Goal: Information Seeking & Learning: Learn about a topic

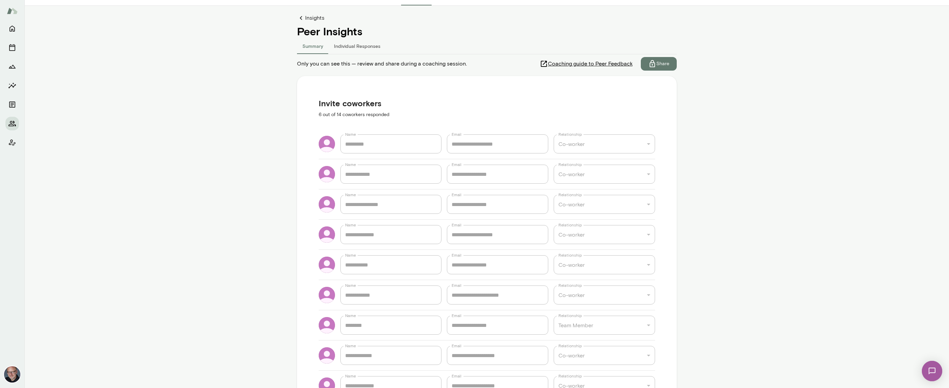
scroll to position [31, 0]
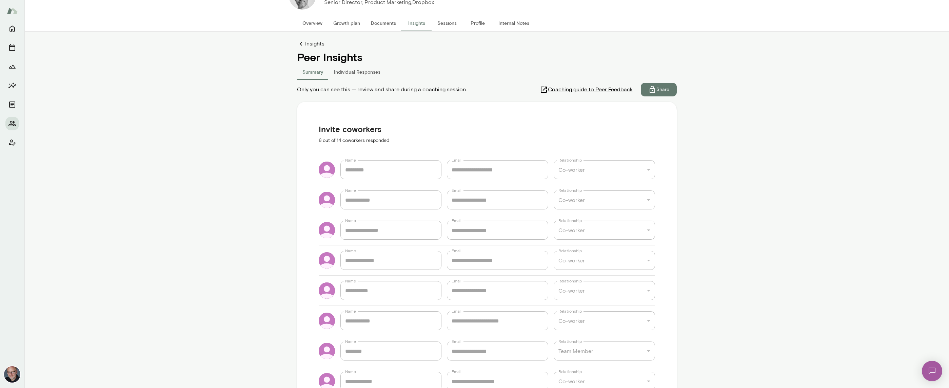
click at [352, 73] on button "Individual Responses" at bounding box center [357, 71] width 57 height 16
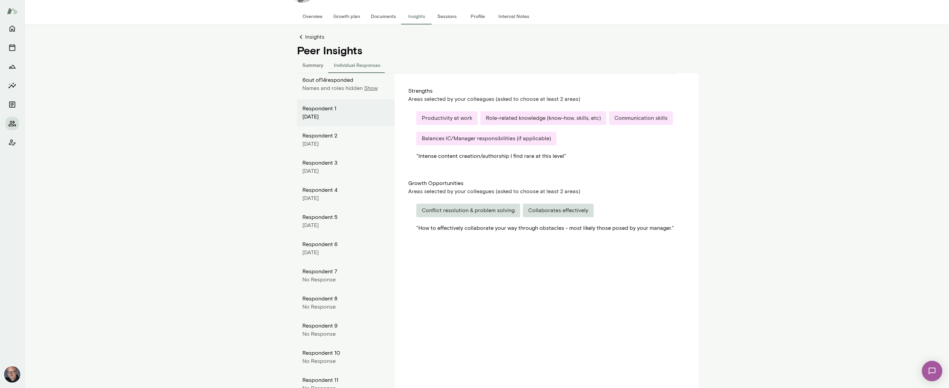
scroll to position [39, 0]
click at [346, 138] on div "Respondent 2" at bounding box center [345, 134] width 87 height 8
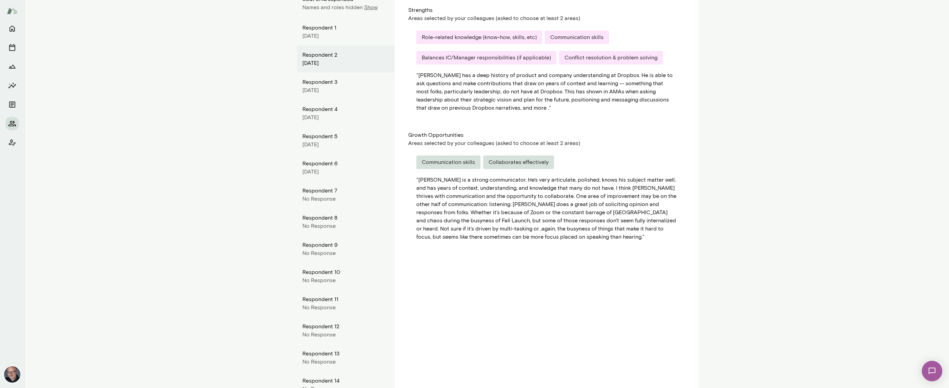
scroll to position [119, 0]
click at [320, 90] on div "[DATE]" at bounding box center [345, 89] width 87 height 8
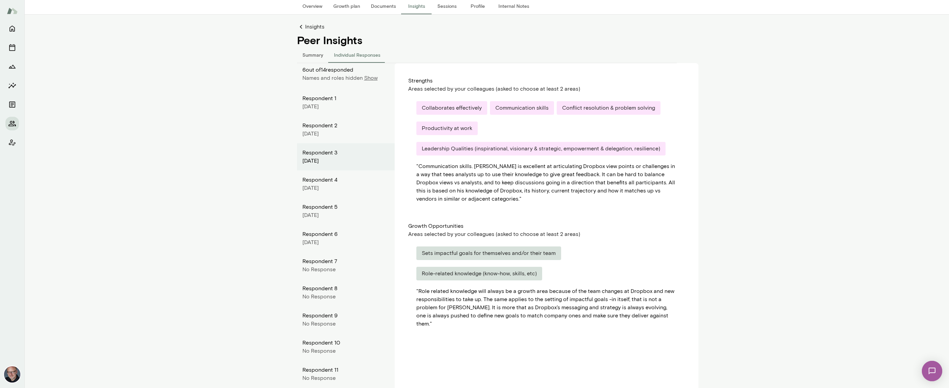
scroll to position [0, 0]
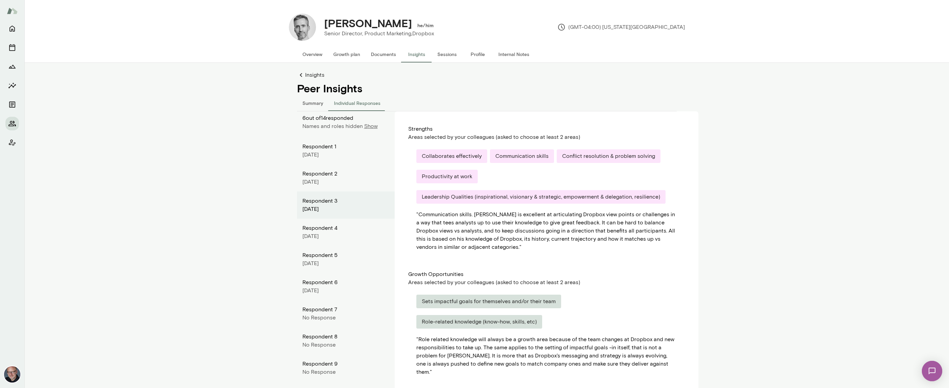
click at [312, 103] on button "Summary" at bounding box center [313, 103] width 32 height 16
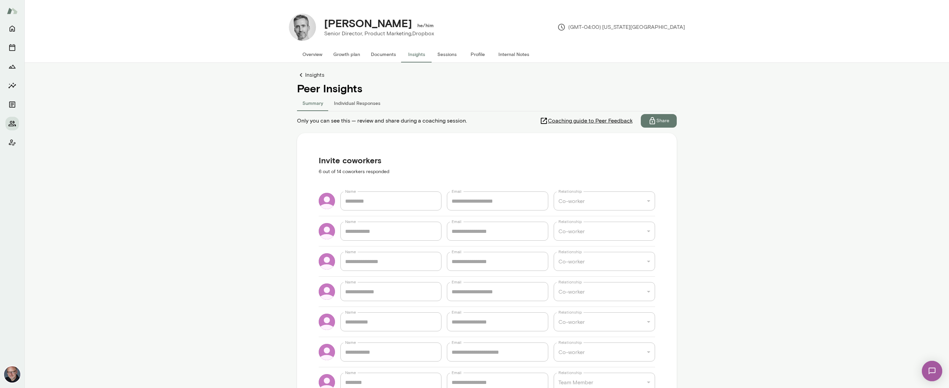
click at [615, 118] on span "Coaching guide to Peer Feedback" at bounding box center [590, 121] width 85 height 8
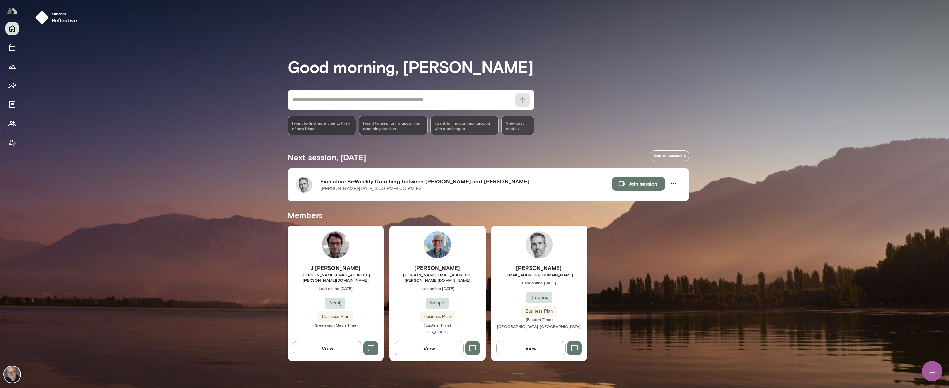
click at [531, 277] on span "[EMAIL_ADDRESS][DOMAIN_NAME]" at bounding box center [539, 274] width 96 height 5
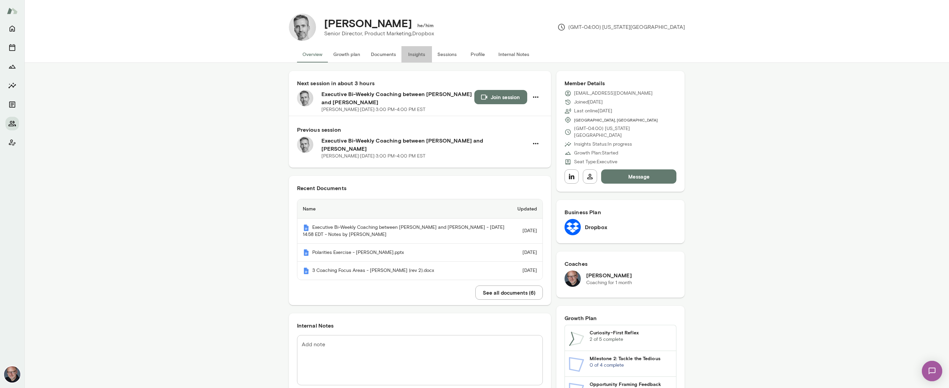
click at [419, 55] on button "Insights" at bounding box center [416, 54] width 31 height 16
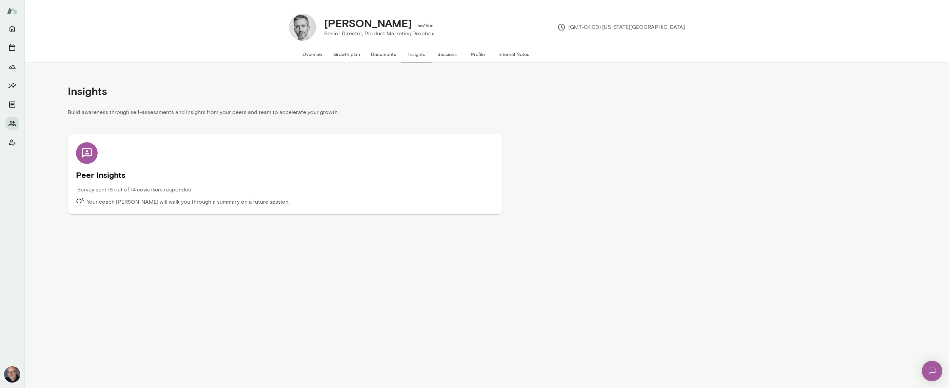
click at [97, 176] on h5 "Peer Insights" at bounding box center [285, 174] width 418 height 11
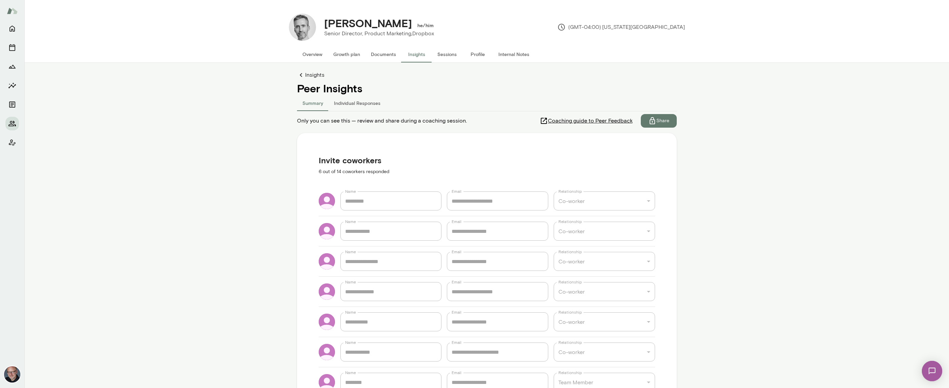
click at [361, 100] on button "Individual Responses" at bounding box center [357, 103] width 57 height 16
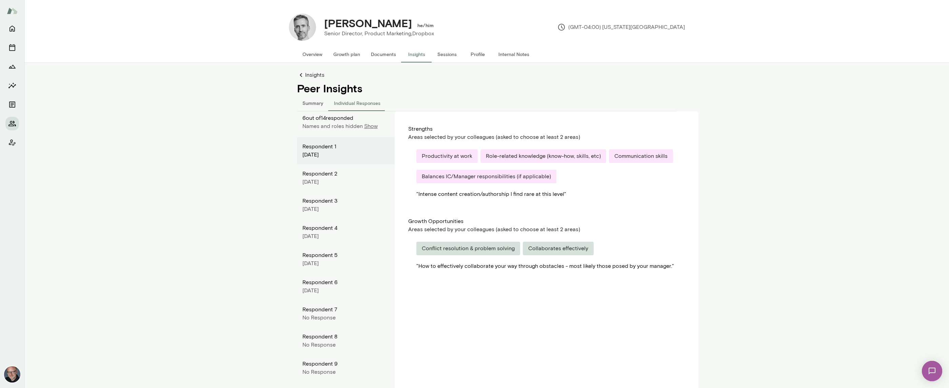
click at [342, 130] on div "6 out of 14 responded Names and roles hidden Show Respondent [DATE] Respondent …" at bounding box center [346, 314] width 98 height 406
click at [354, 180] on div "[DATE]" at bounding box center [345, 182] width 87 height 8
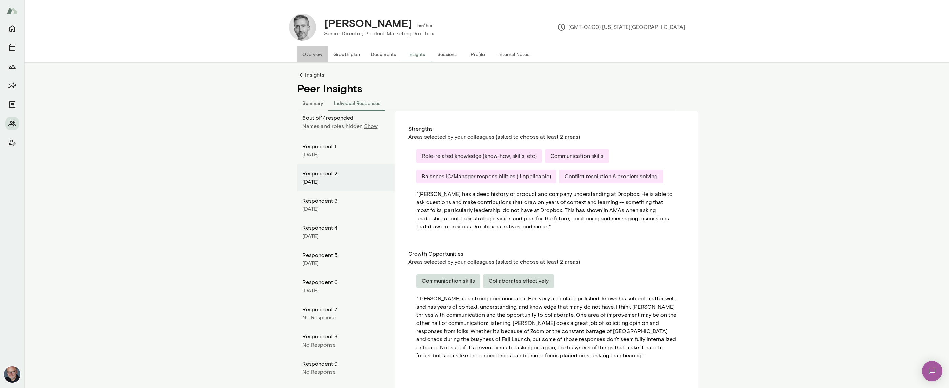
click at [317, 54] on button "Overview" at bounding box center [312, 54] width 31 height 16
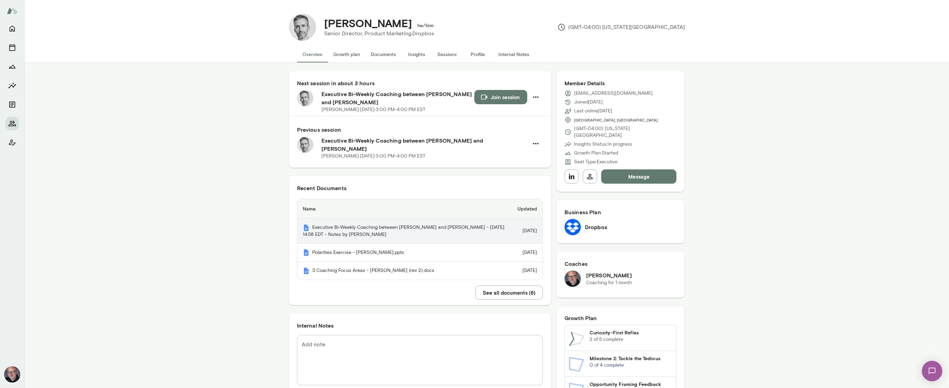
click at [385, 223] on th "Executive Bi-Weekly Coaching between [PERSON_NAME] and [PERSON_NAME] - [DATE] 1…" at bounding box center [404, 230] width 215 height 25
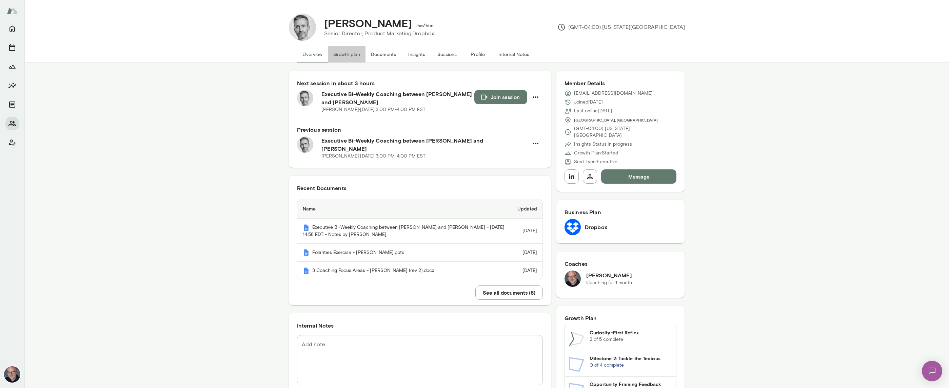
click at [348, 55] on button "Growth plan" at bounding box center [347, 54] width 38 height 16
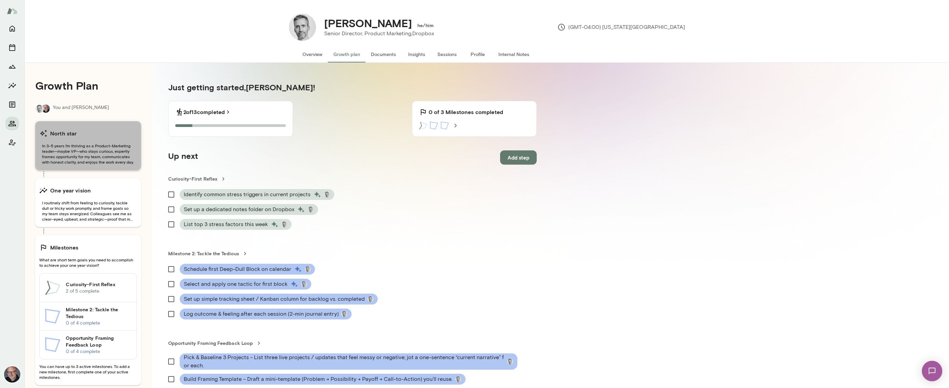
click at [104, 161] on span "In 3-5 years I’m thriving as a Product-Marketing leader—maybe VP—who stays curi…" at bounding box center [88, 154] width 98 height 22
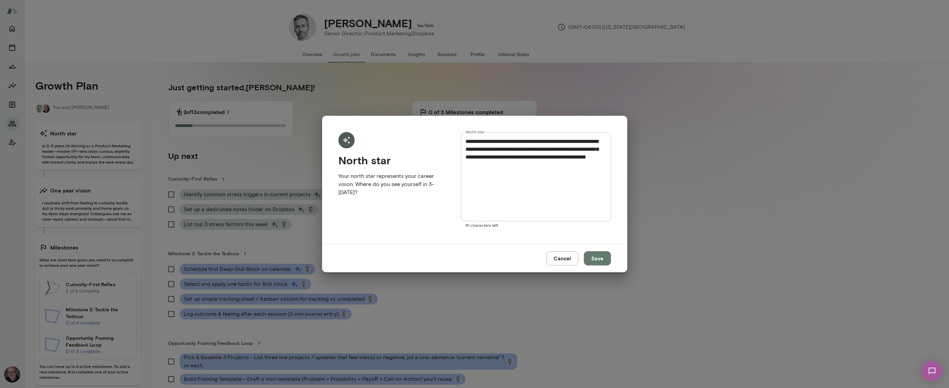
drag, startPoint x: 566, startPoint y: 260, endPoint x: 523, endPoint y: 259, distance: 43.8
click at [566, 260] on button "Cancel" at bounding box center [562, 258] width 32 height 14
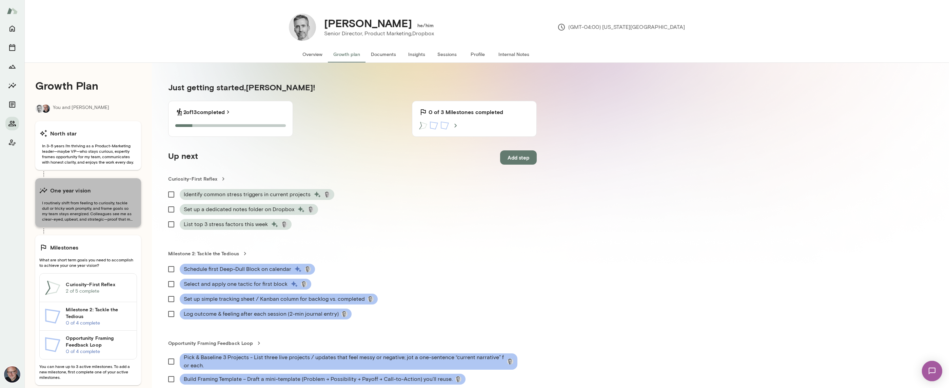
click at [90, 196] on div "One year vision" at bounding box center [88, 190] width 98 height 14
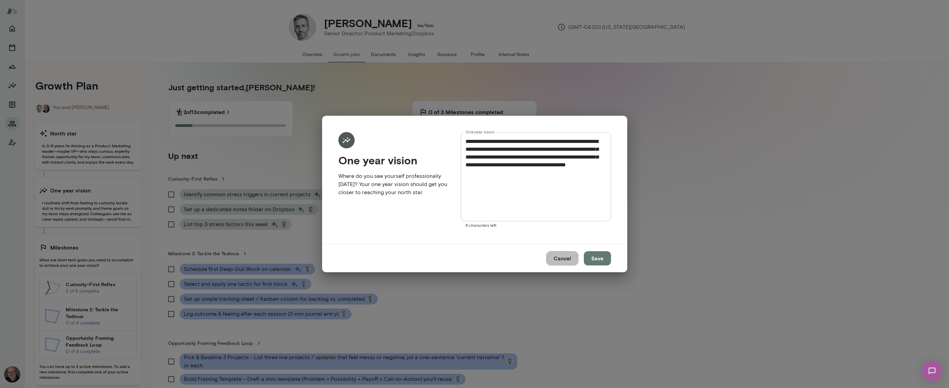
click at [563, 263] on button "Cancel" at bounding box center [562, 258] width 32 height 14
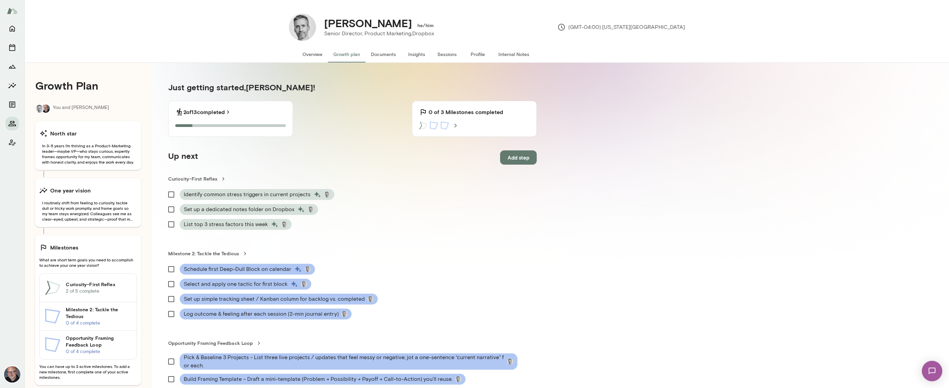
click at [71, 260] on span "What are short term goals you need to accomplish to achieve your one year visio…" at bounding box center [88, 262] width 98 height 11
click at [85, 282] on h6 "Curiosity-First Reflex" at bounding box center [98, 284] width 65 height 7
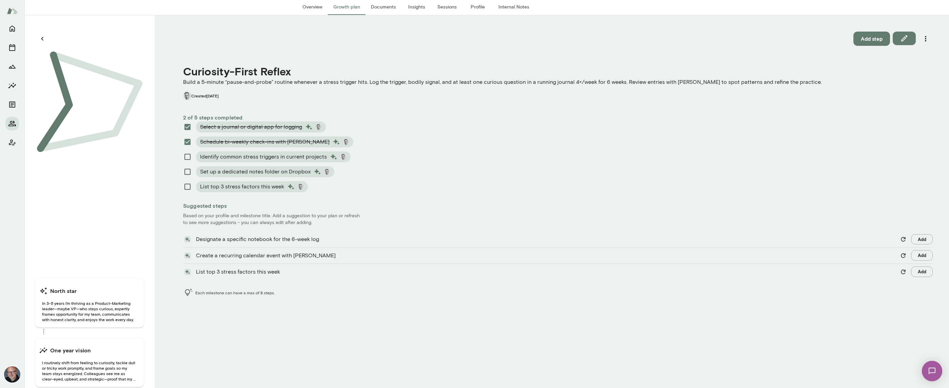
scroll to position [63, 0]
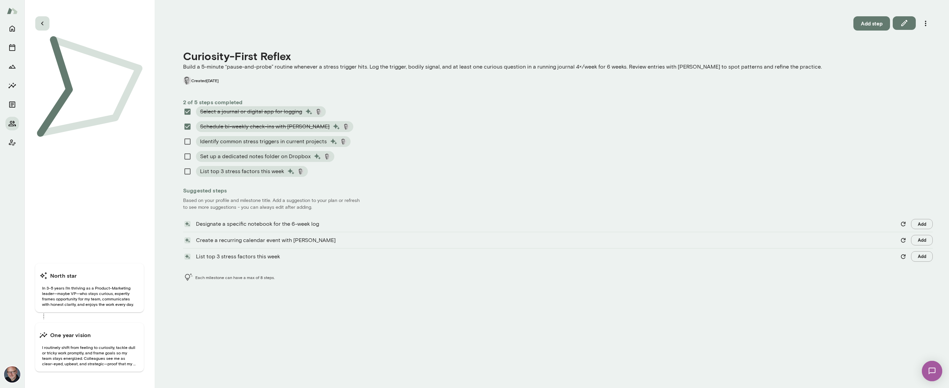
click at [45, 24] on icon "button" at bounding box center [42, 23] width 8 height 8
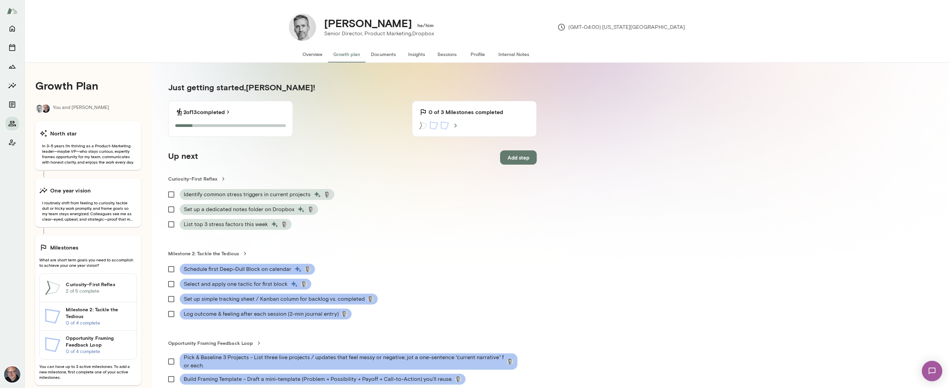
click at [121, 311] on h6 "Milestone 2: Tackle the Tedious" at bounding box center [98, 313] width 65 height 14
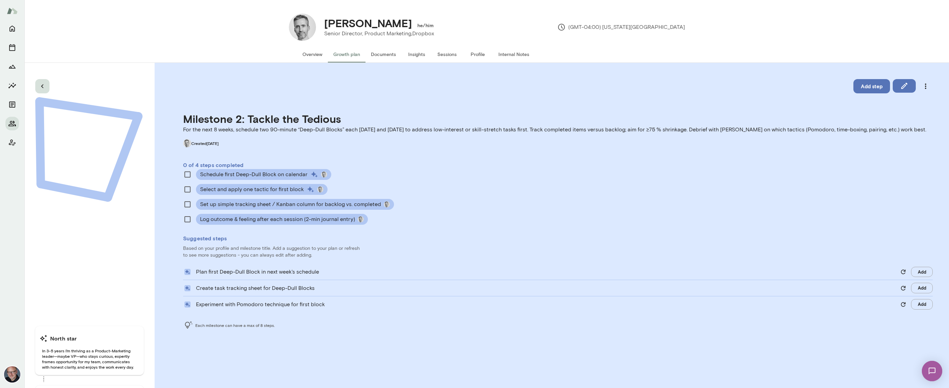
click at [40, 85] on icon "button" at bounding box center [42, 86] width 8 height 8
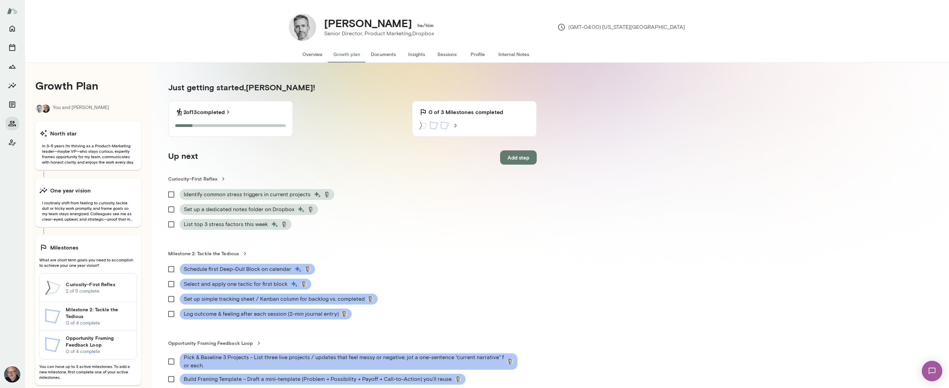
click at [313, 57] on button "Overview" at bounding box center [312, 54] width 31 height 16
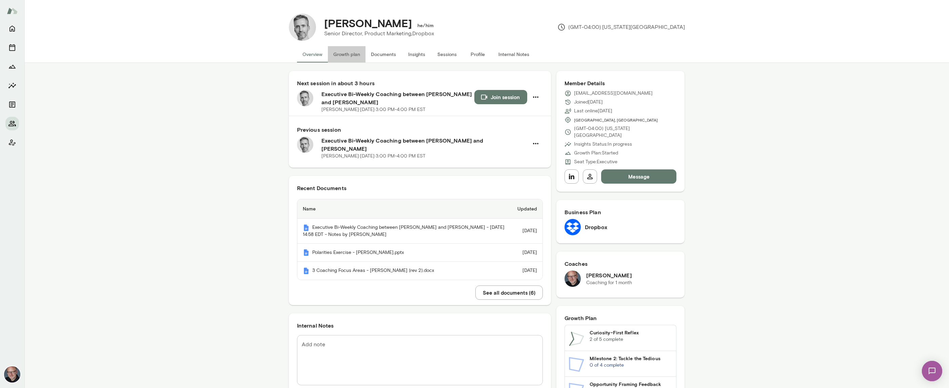
click at [355, 55] on button "Growth plan" at bounding box center [347, 54] width 38 height 16
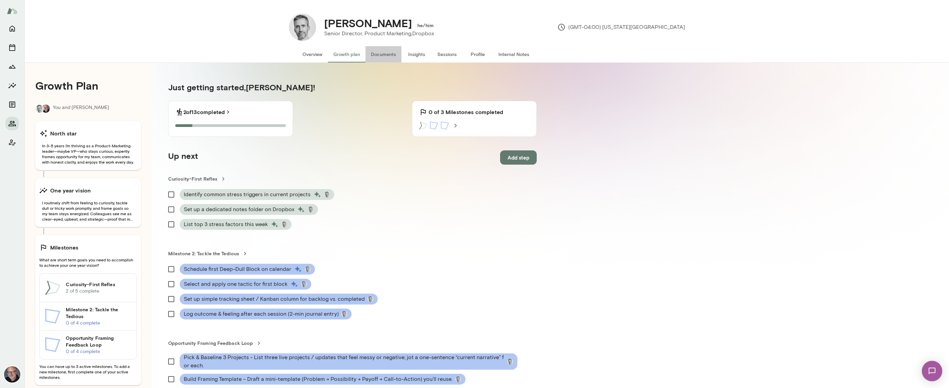
click at [393, 55] on button "Documents" at bounding box center [384, 54] width 36 height 16
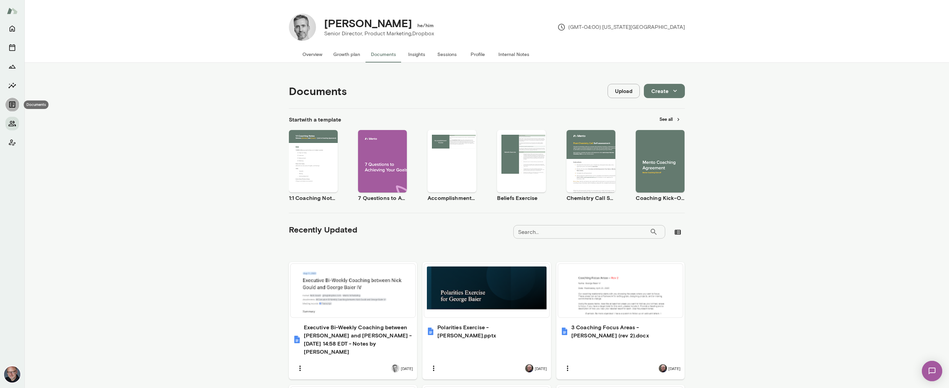
click at [12, 104] on icon "Documents" at bounding box center [12, 104] width 8 height 8
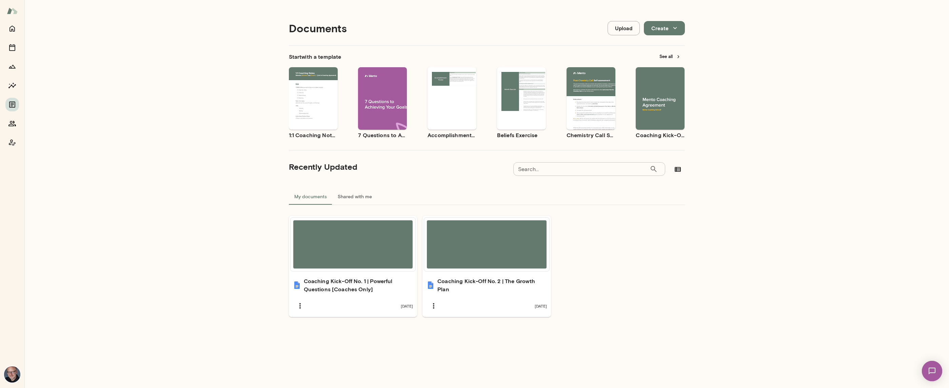
click at [536, 169] on input "Search..." at bounding box center [581, 169] width 136 height 14
type input "*********"
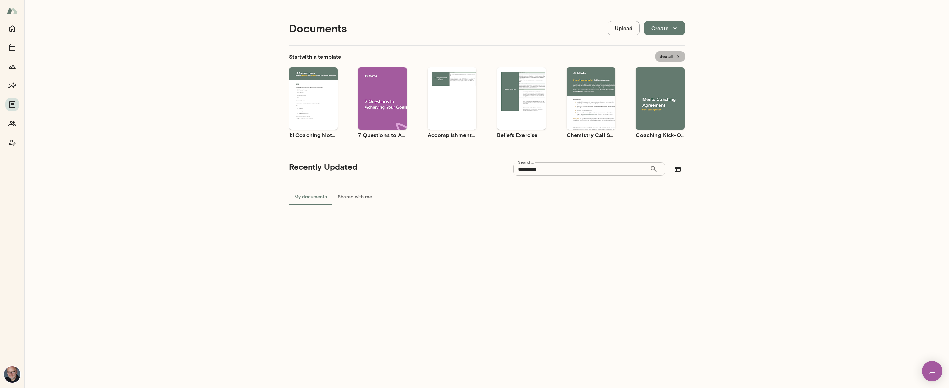
click at [667, 58] on button "See all" at bounding box center [669, 56] width 29 height 11
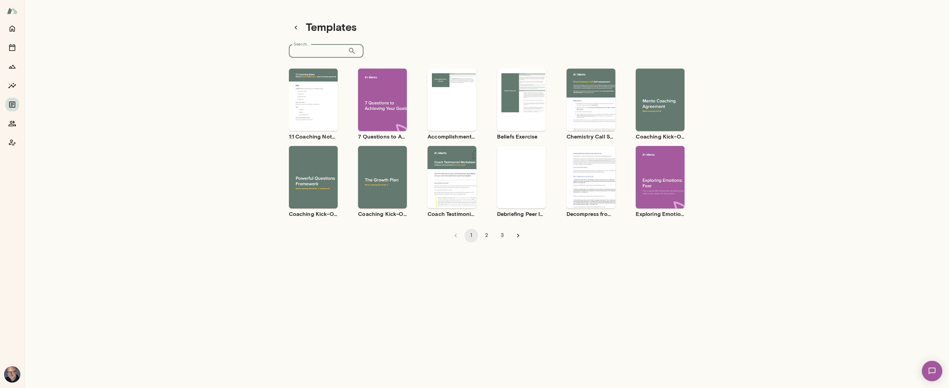
click at [318, 52] on input "Search..." at bounding box center [318, 51] width 59 height 14
type input "*********"
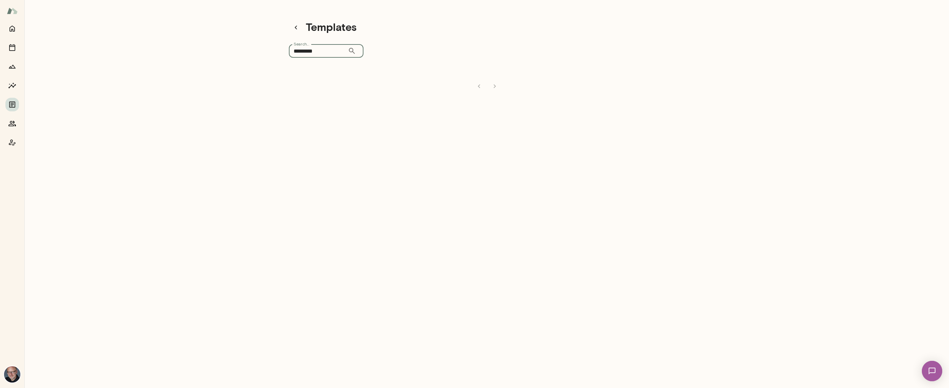
drag, startPoint x: 322, startPoint y: 51, endPoint x: 284, endPoint y: 50, distance: 37.3
click at [284, 50] on div "Templates Search... ********* ​ Search..." at bounding box center [486, 54] width 407 height 98
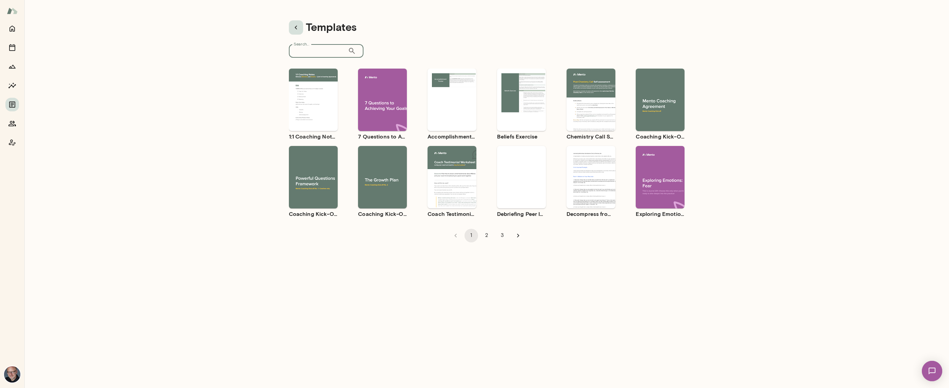
click at [298, 29] on icon "button" at bounding box center [296, 27] width 8 height 8
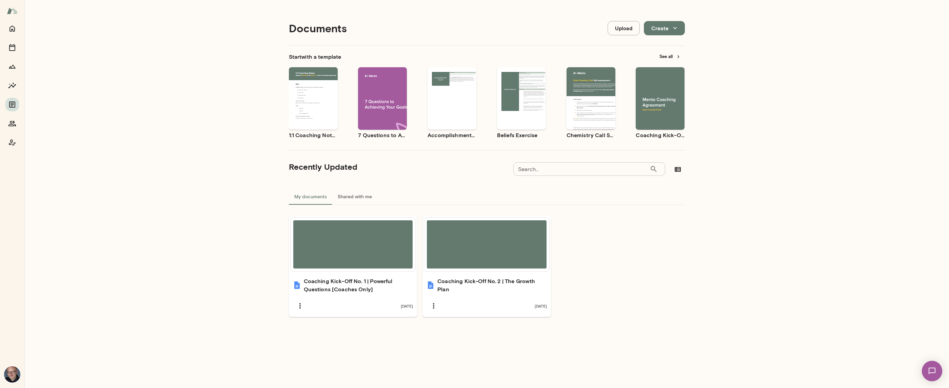
click at [669, 56] on button "See all" at bounding box center [669, 56] width 29 height 11
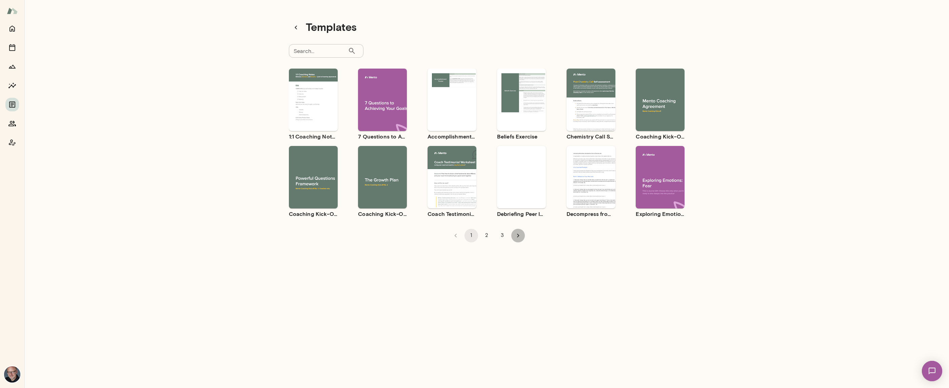
click at [515, 237] on icon "Go to next page" at bounding box center [517, 235] width 7 height 7
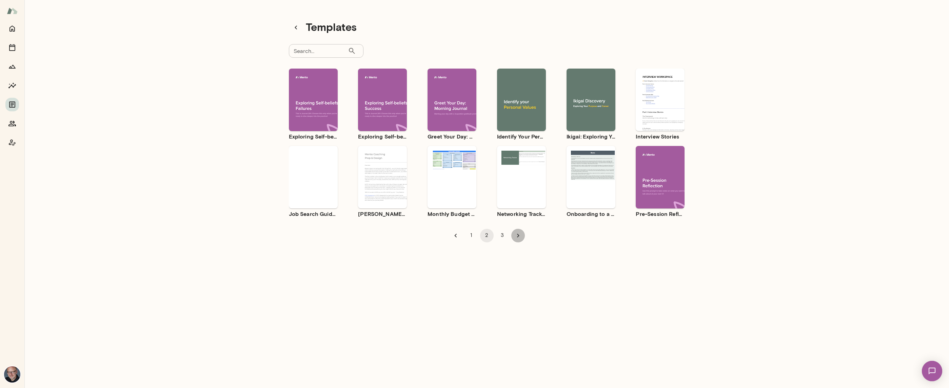
click at [515, 237] on icon "Go to next page" at bounding box center [517, 235] width 7 height 7
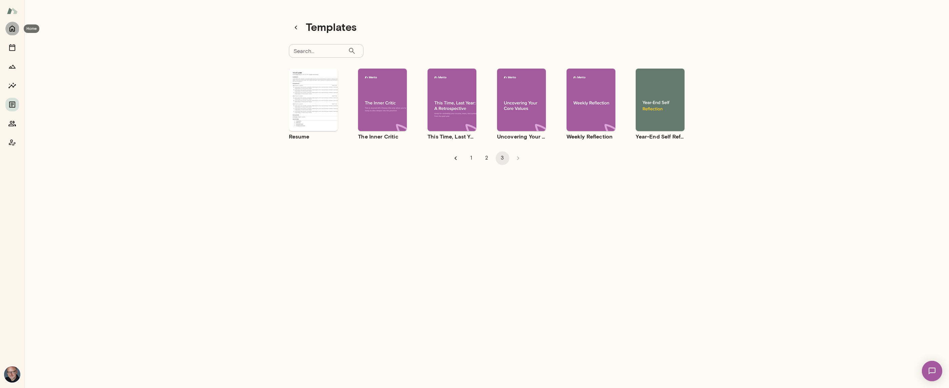
click at [17, 32] on button "Home" at bounding box center [12, 29] width 14 height 14
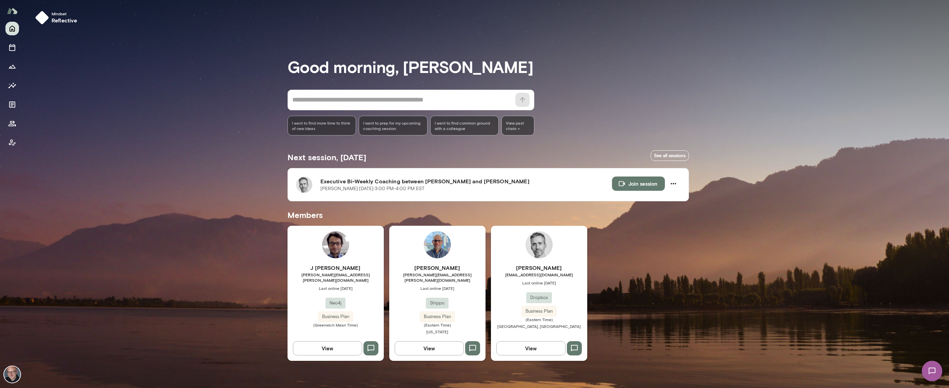
click at [510, 277] on span "[EMAIL_ADDRESS][DOMAIN_NAME]" at bounding box center [539, 274] width 96 height 5
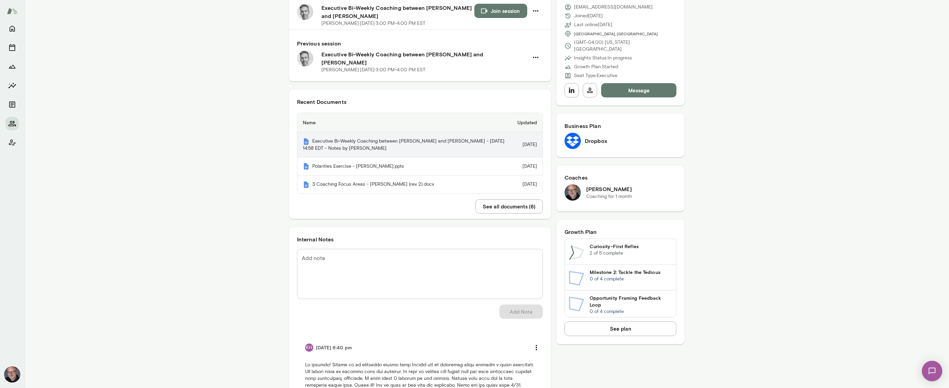
scroll to position [18, 0]
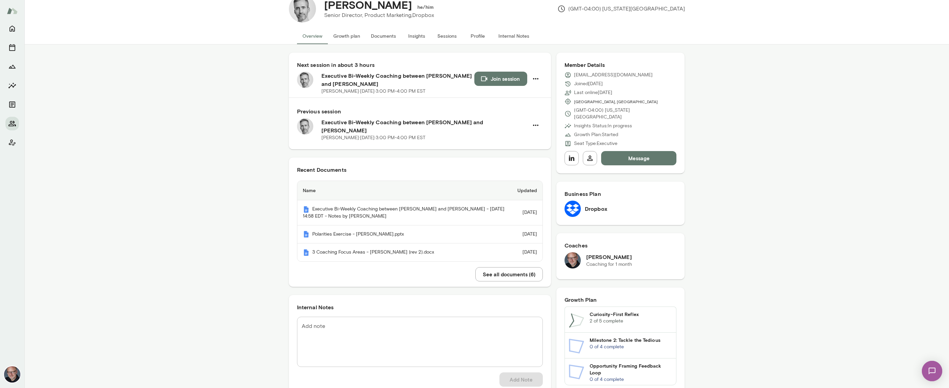
click at [387, 35] on button "Documents" at bounding box center [384, 36] width 36 height 16
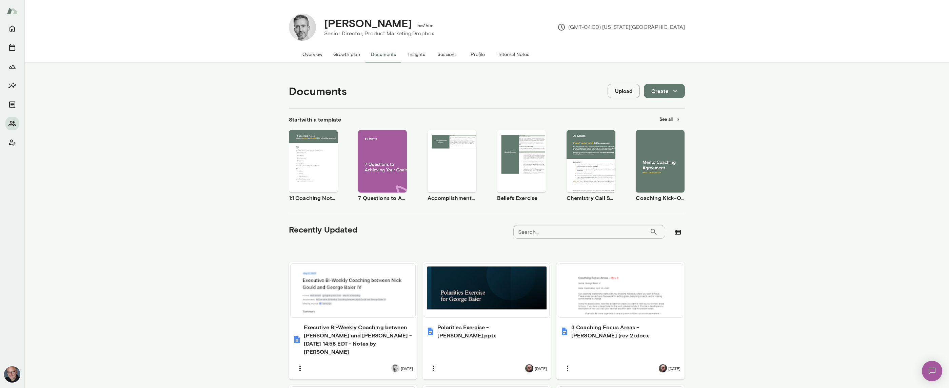
scroll to position [0, 0]
click at [413, 50] on button "Insights" at bounding box center [416, 54] width 31 height 16
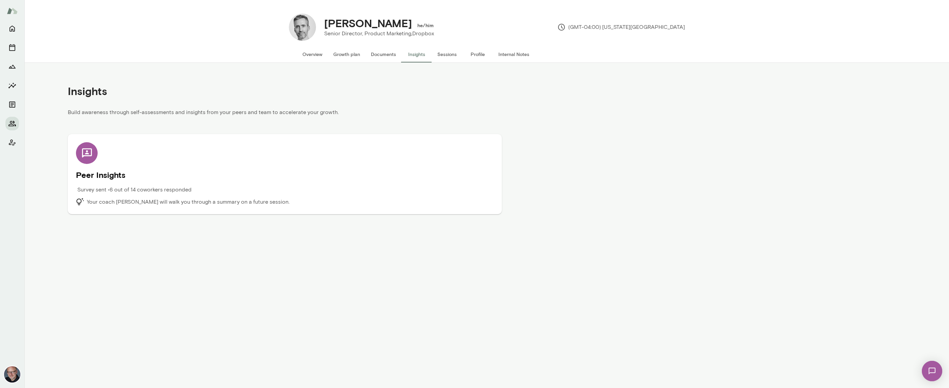
click at [269, 197] on div "Survey sent • 6 out of 14 coworkers responded" at bounding box center [232, 191] width 313 height 12
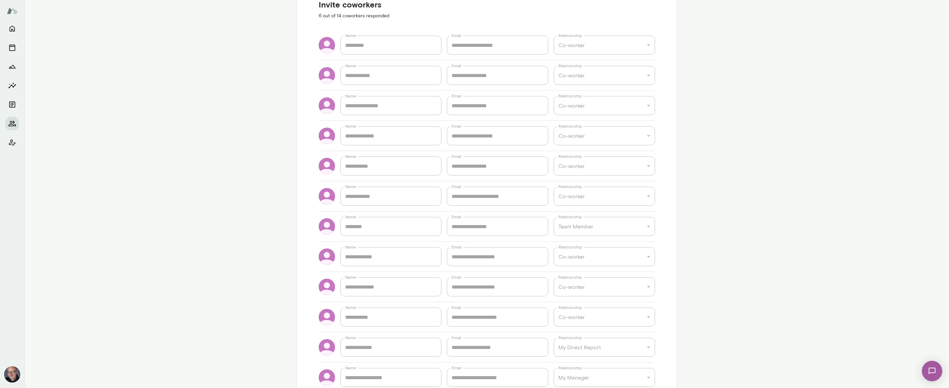
scroll to position [71, 0]
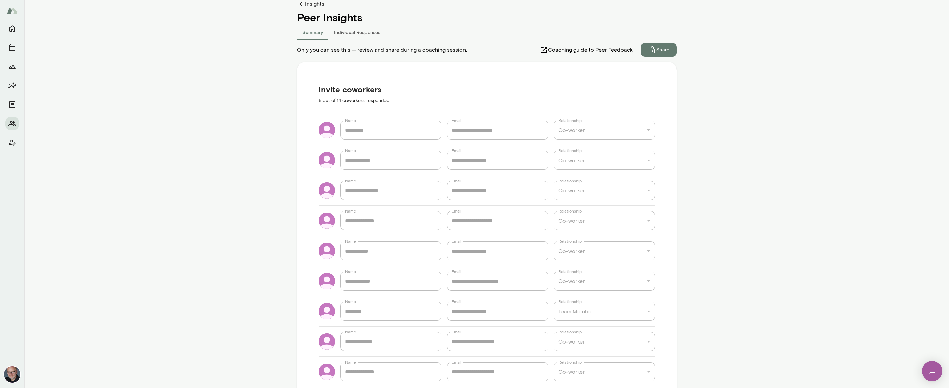
click at [363, 34] on button "Individual Responses" at bounding box center [357, 32] width 57 height 16
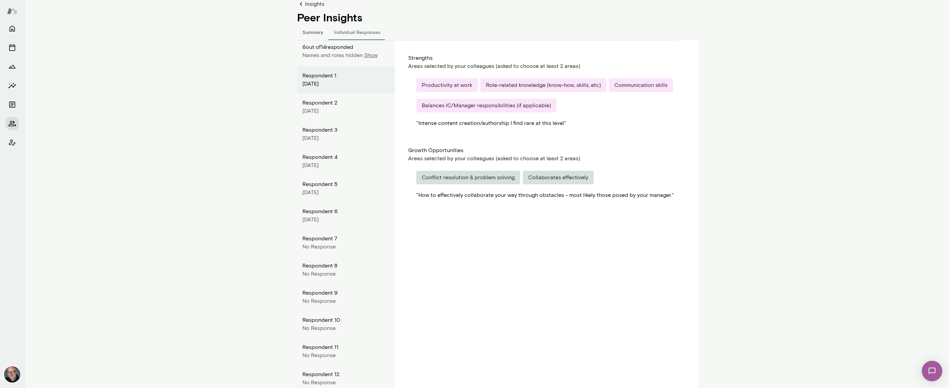
click at [331, 111] on div "[DATE]" at bounding box center [345, 111] width 87 height 8
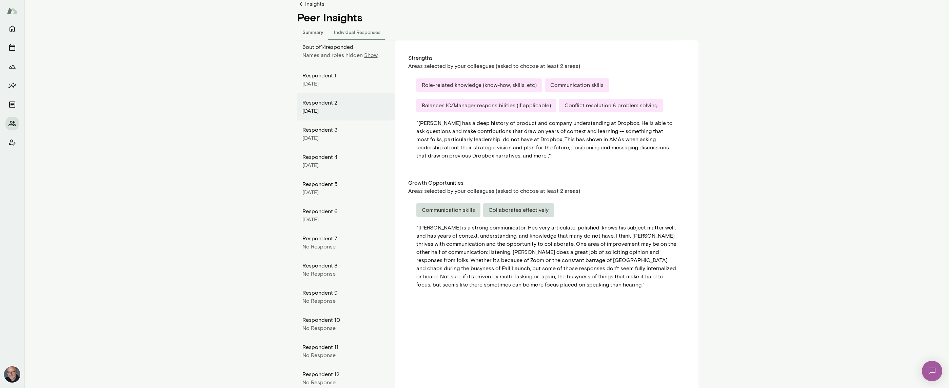
click at [331, 134] on div "[DATE]" at bounding box center [345, 138] width 87 height 8
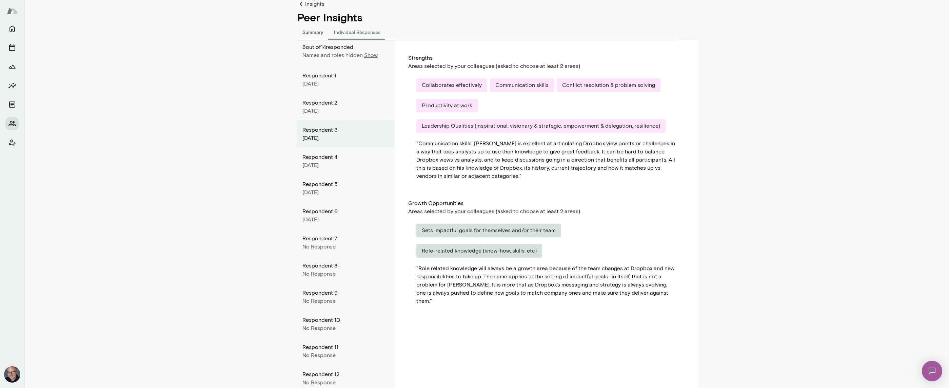
click at [327, 160] on div "Respondent 4" at bounding box center [345, 157] width 87 height 8
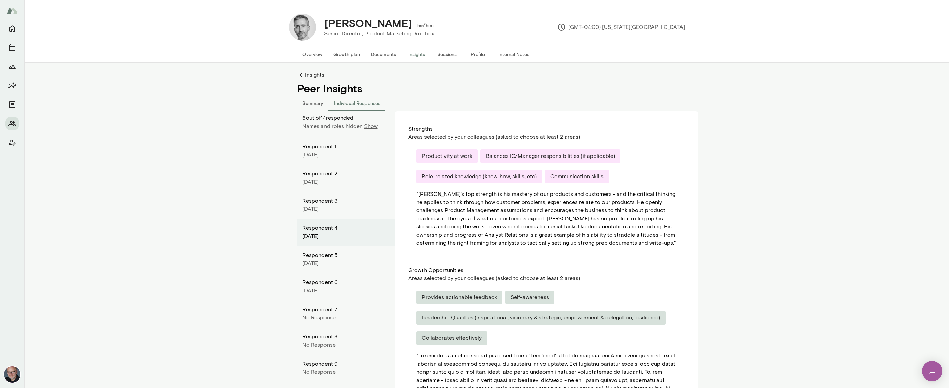
click at [365, 124] on p "Show" at bounding box center [371, 126] width 14 height 8
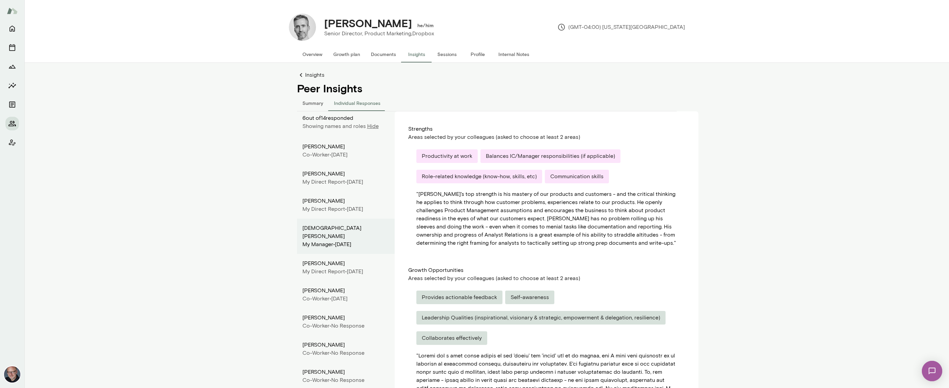
click at [369, 228] on div "[DEMOGRAPHIC_DATA][PERSON_NAME]" at bounding box center [345, 232] width 87 height 16
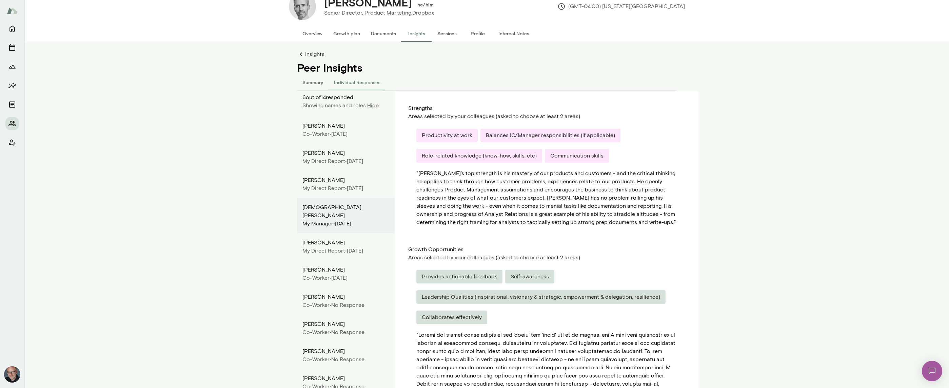
scroll to position [21, 0]
click at [369, 238] on div "[PERSON_NAME]" at bounding box center [345, 242] width 87 height 8
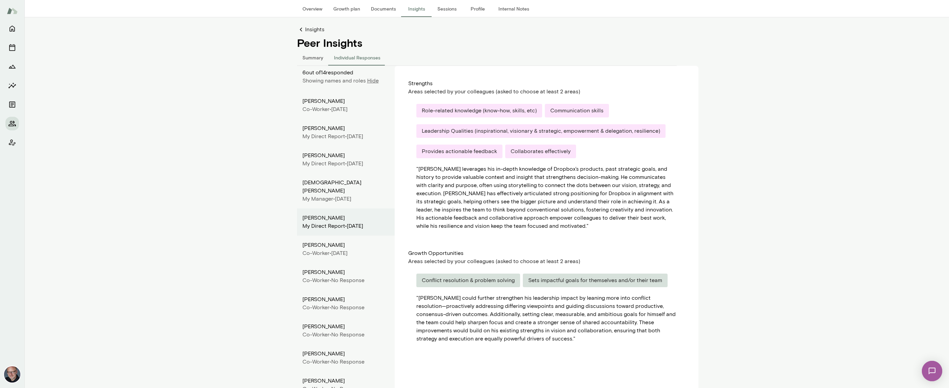
scroll to position [45, 0]
click at [361, 241] on div "[PERSON_NAME]" at bounding box center [345, 245] width 87 height 8
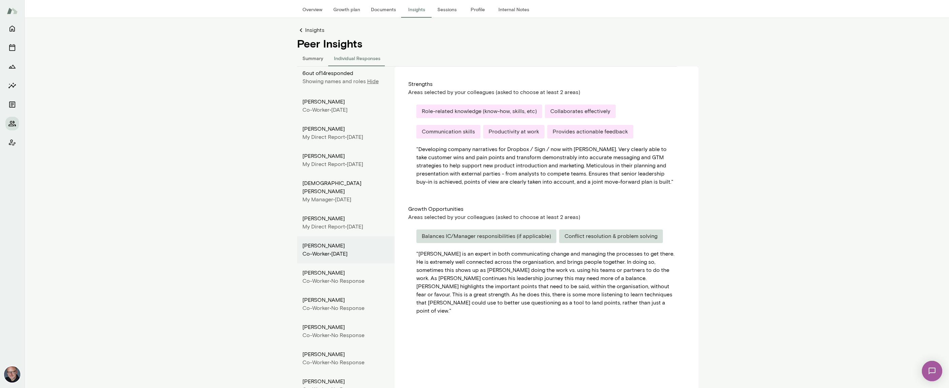
click at [350, 269] on div "[PERSON_NAME]" at bounding box center [345, 273] width 87 height 8
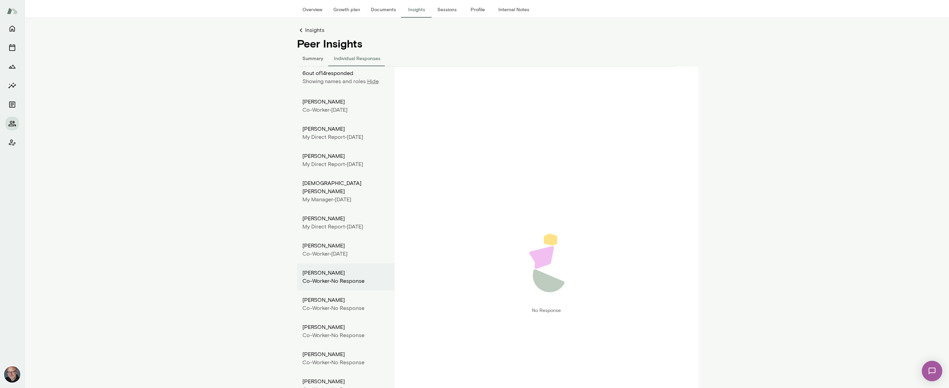
click at [352, 250] on div "Co-worker • [DATE]" at bounding box center [345, 254] width 87 height 8
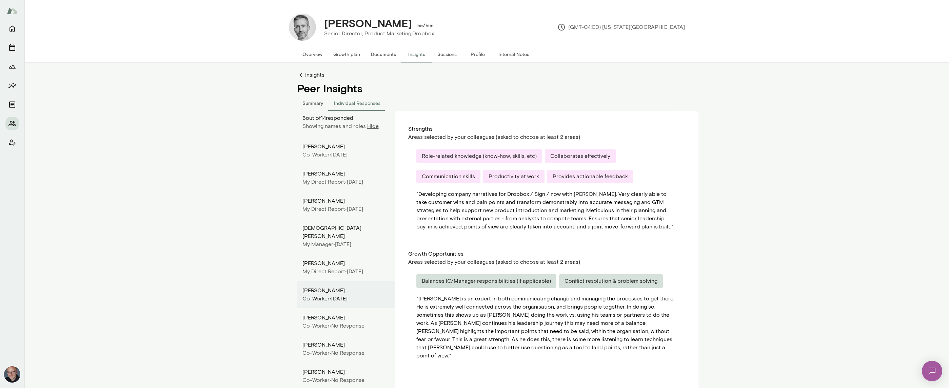
scroll to position [1, 0]
click at [371, 126] on p "Hide" at bounding box center [373, 125] width 12 height 8
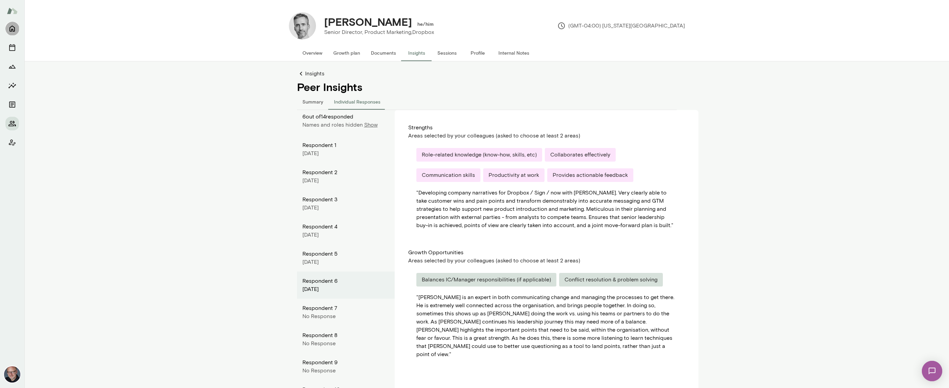
click at [13, 32] on icon "Home" at bounding box center [12, 28] width 8 height 8
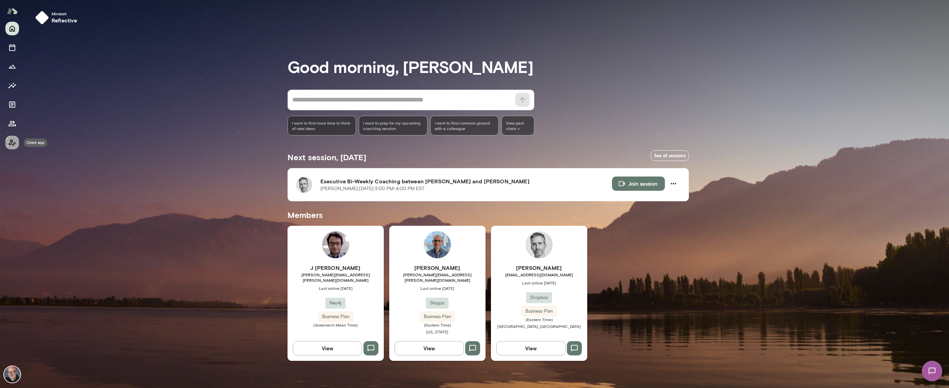
click at [14, 145] on icon "Client app" at bounding box center [12, 142] width 8 height 8
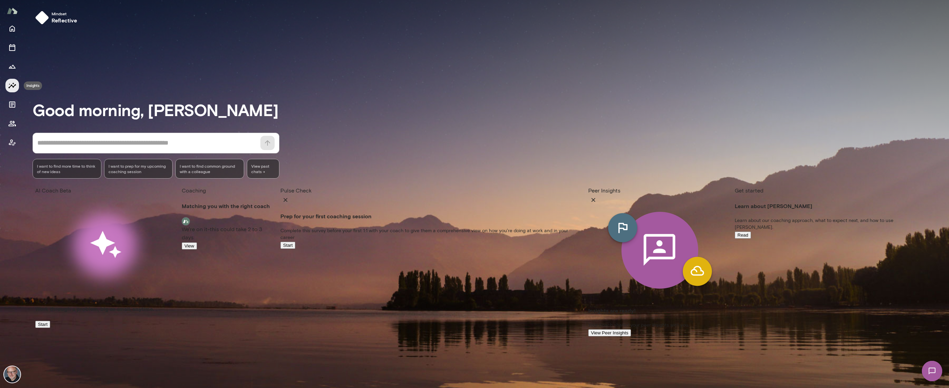
click at [9, 86] on icon "Insights" at bounding box center [12, 85] width 8 height 8
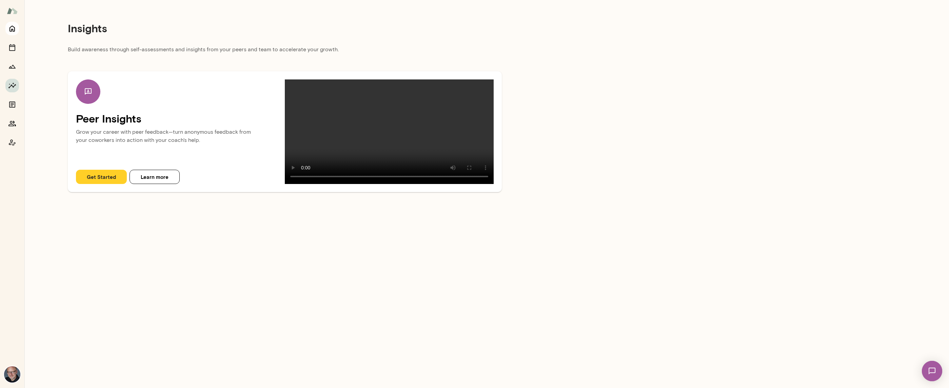
click at [11, 32] on icon "Home" at bounding box center [12, 28] width 8 height 8
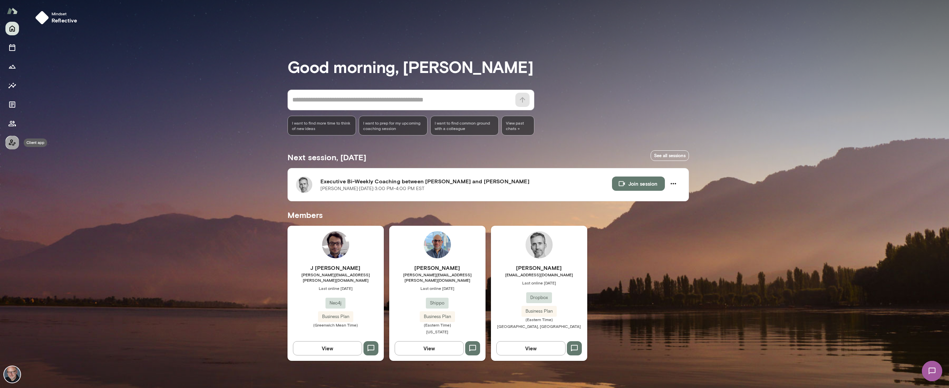
click at [15, 138] on icon "Client app" at bounding box center [12, 142] width 8 height 8
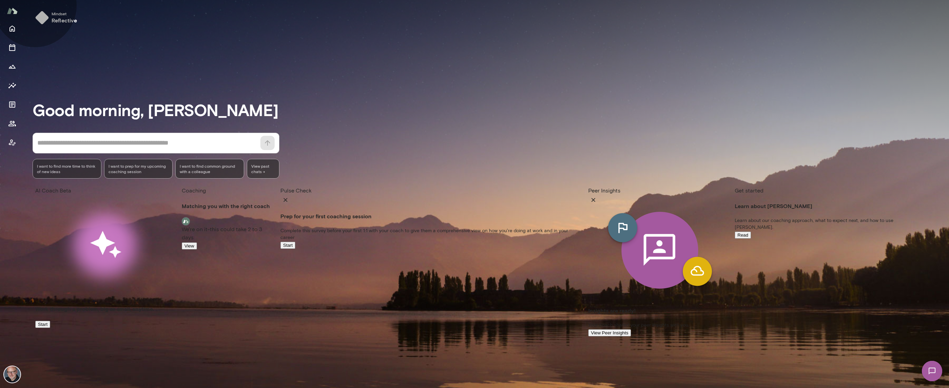
click at [588, 329] on button "View Peer Insights" at bounding box center [609, 332] width 43 height 7
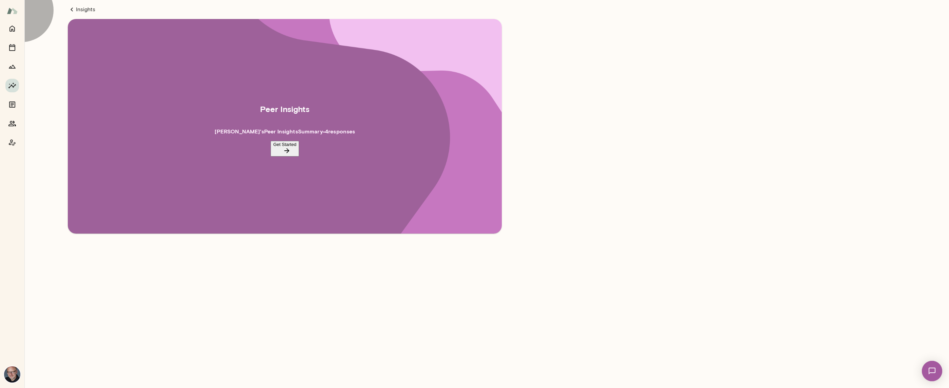
click at [281, 151] on button "Get Started" at bounding box center [285, 149] width 28 height 16
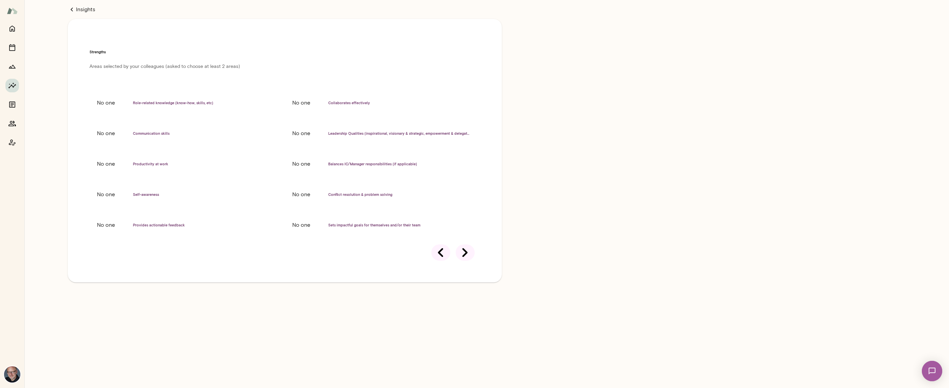
click at [465, 243] on icon at bounding box center [465, 252] width 19 height 19
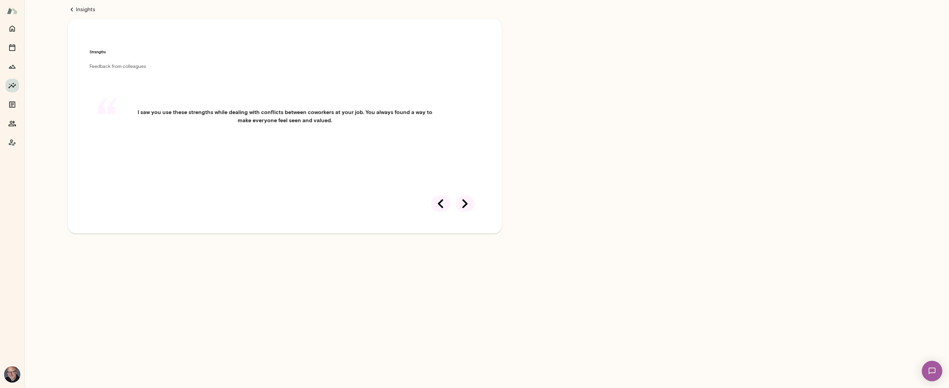
click at [465, 205] on icon at bounding box center [465, 203] width 19 height 19
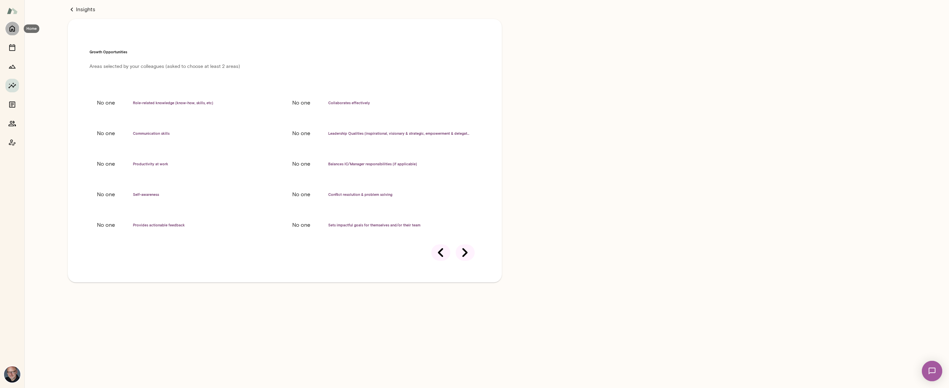
click at [12, 30] on icon "Home" at bounding box center [12, 28] width 8 height 8
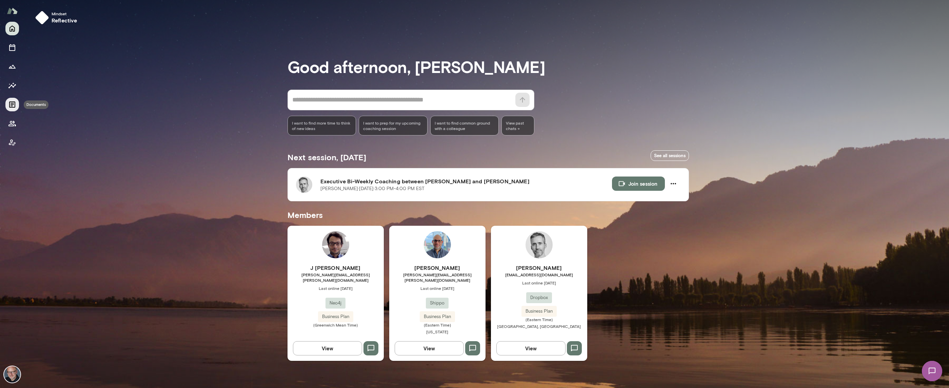
click at [14, 104] on icon "Documents" at bounding box center [12, 104] width 6 height 6
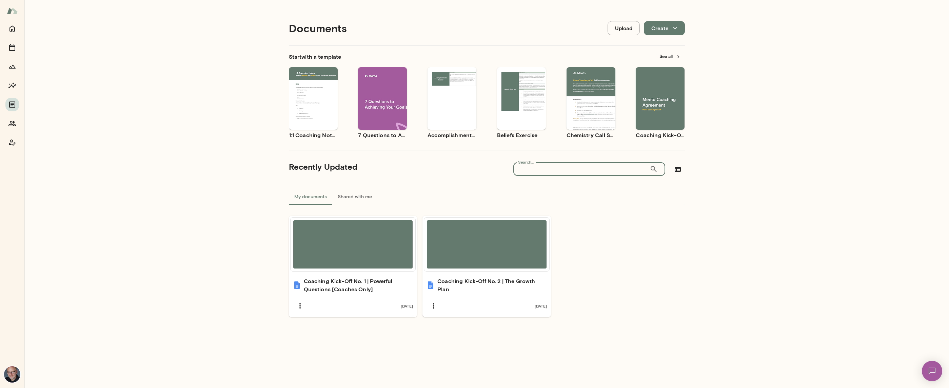
click at [542, 170] on input "Search..." at bounding box center [581, 169] width 136 height 14
click at [665, 55] on button "See all" at bounding box center [669, 56] width 29 height 11
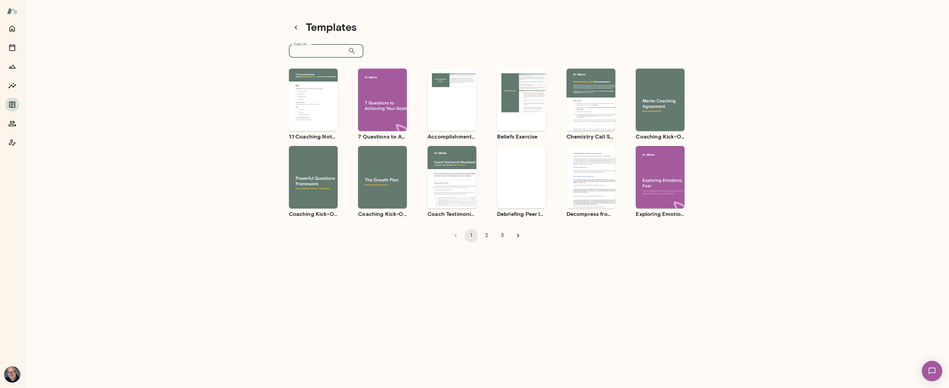
click at [309, 49] on input "Search..." at bounding box center [318, 51] width 59 height 14
type input "********"
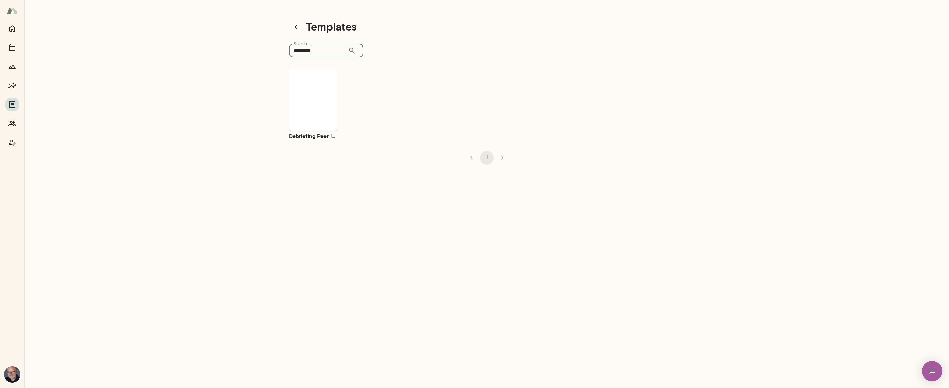
scroll to position [1, 0]
click at [327, 124] on div "Use template Preview" at bounding box center [313, 99] width 49 height 62
